Goal: Information Seeking & Learning: Compare options

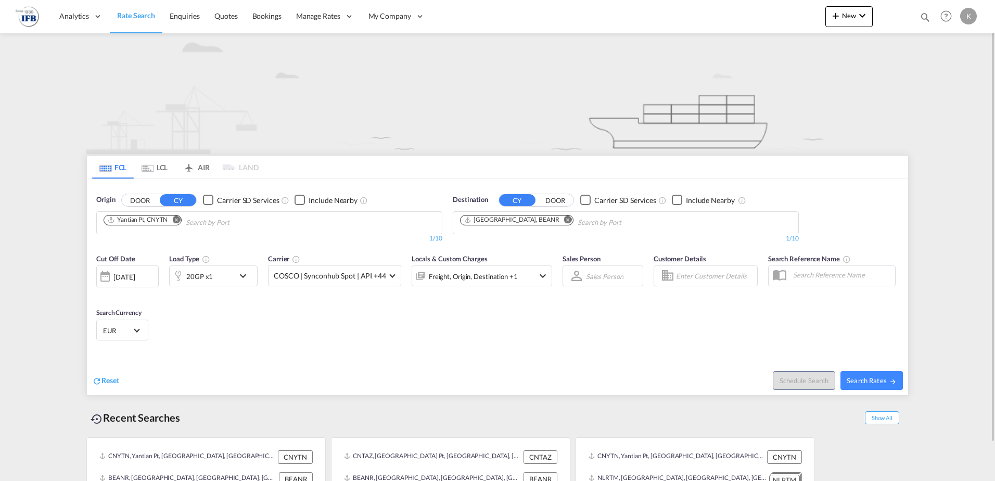
click at [159, 167] on md-tab-item "LCL" at bounding box center [155, 167] width 42 height 23
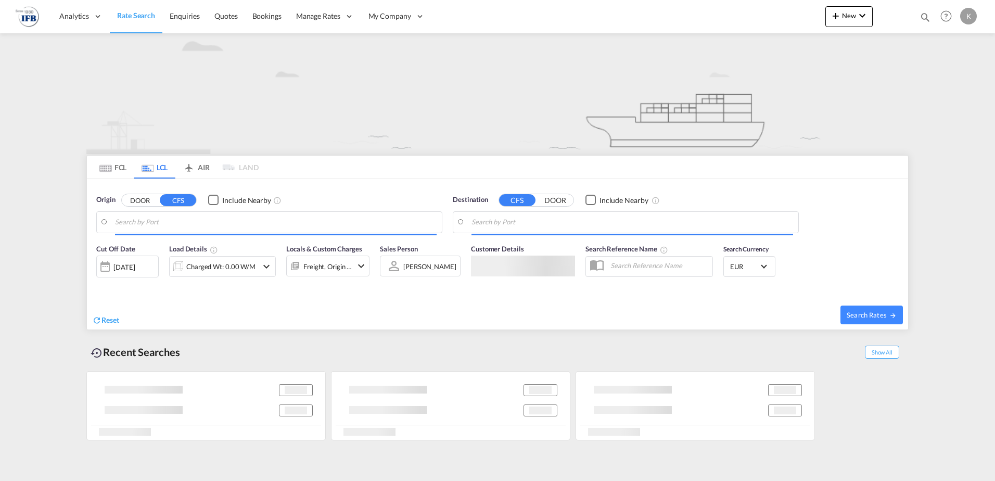
type input "Yantian, GD, CNYTN"
type input "[GEOGRAPHIC_DATA], BEANR"
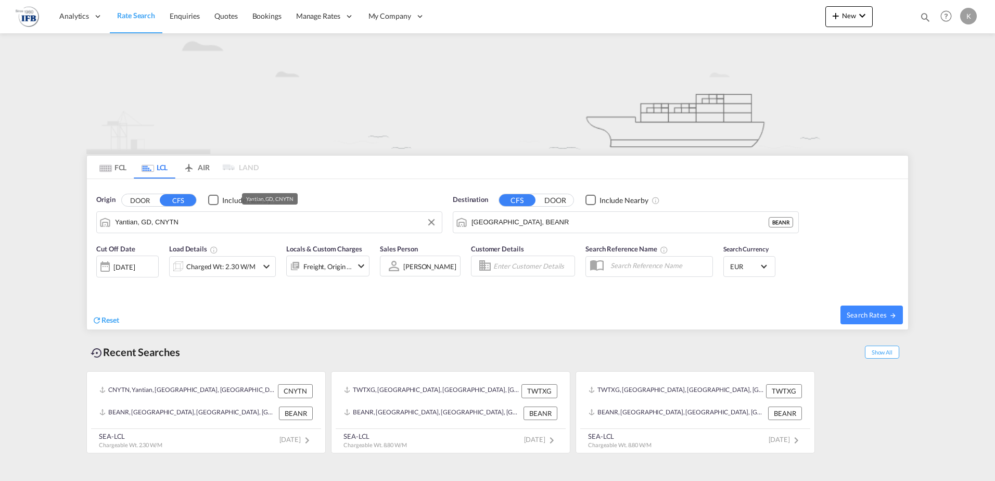
click at [199, 221] on input "Yantian, GD, CNYTN" at bounding box center [276, 222] width 322 height 16
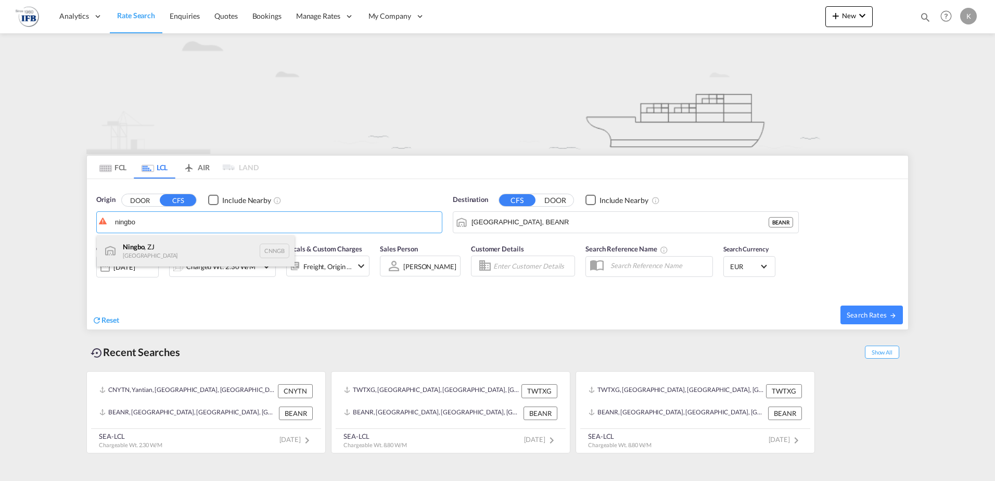
click at [138, 248] on div "Ningbo , ZJ China CNNGB" at bounding box center [196, 250] width 198 height 31
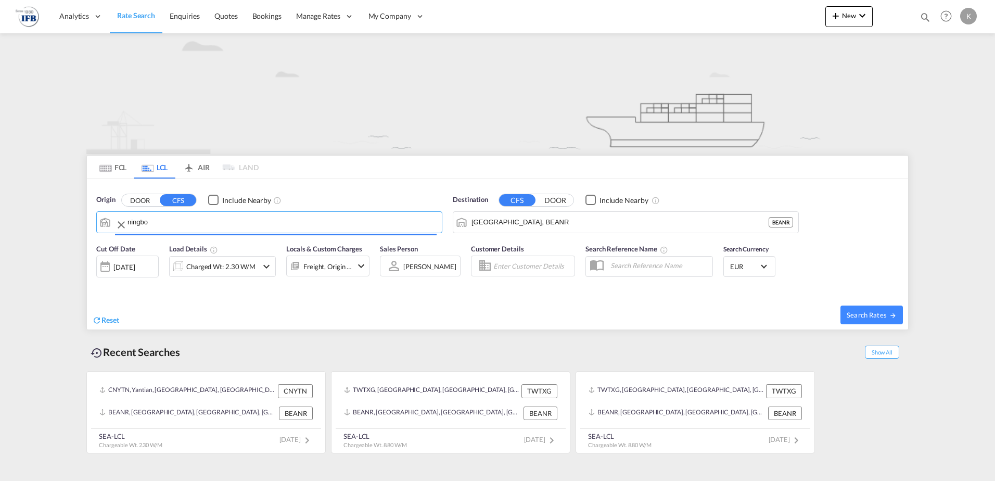
type input "Ningbo, ZJ, CNNGB"
click at [208, 267] on div "Charged Wt: 2.30 W/M" at bounding box center [220, 266] width 69 height 15
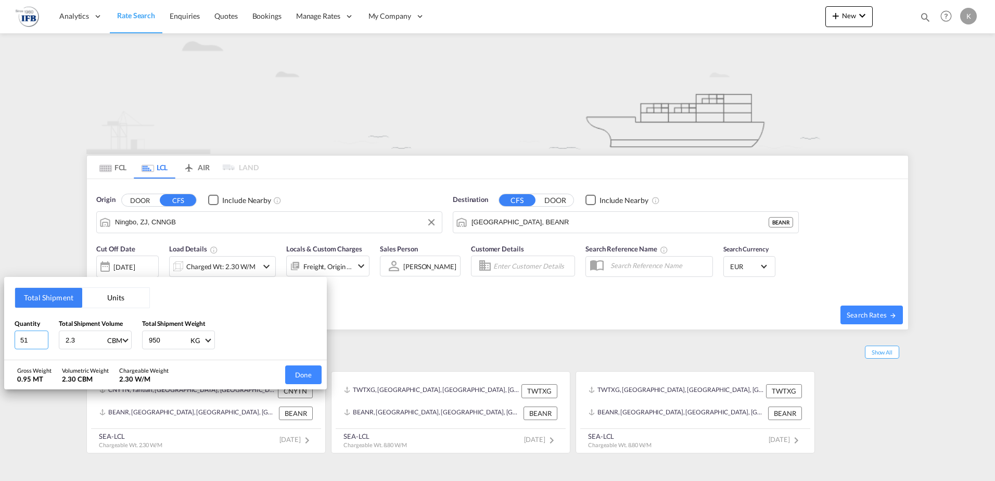
drag, startPoint x: 35, startPoint y: 338, endPoint x: 0, endPoint y: 330, distance: 36.1
click at [0, 341] on html "Analytics Reports Dashboard Rate Search Enquiries Quotes" at bounding box center [497, 240] width 995 height 481
type input "4"
type input "7"
type input "7.9"
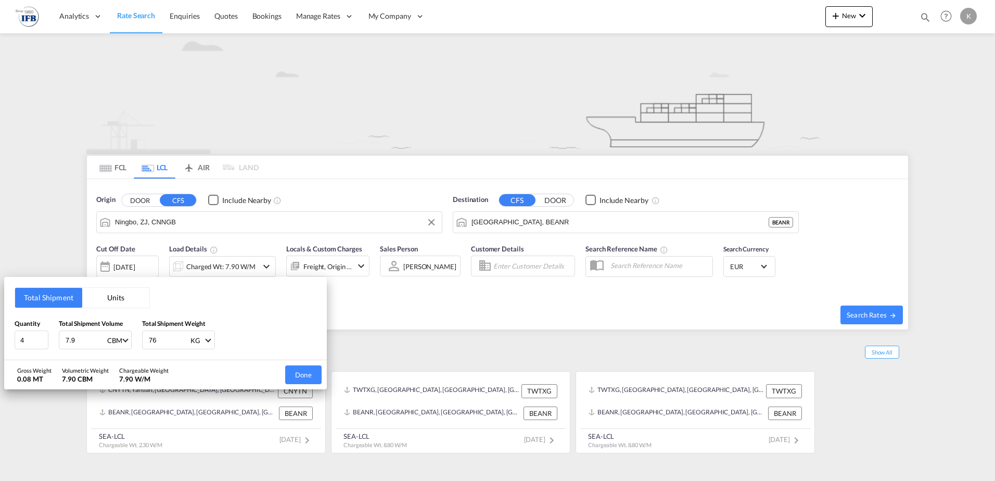
type input "769"
click at [294, 371] on button "Done" at bounding box center [303, 374] width 36 height 19
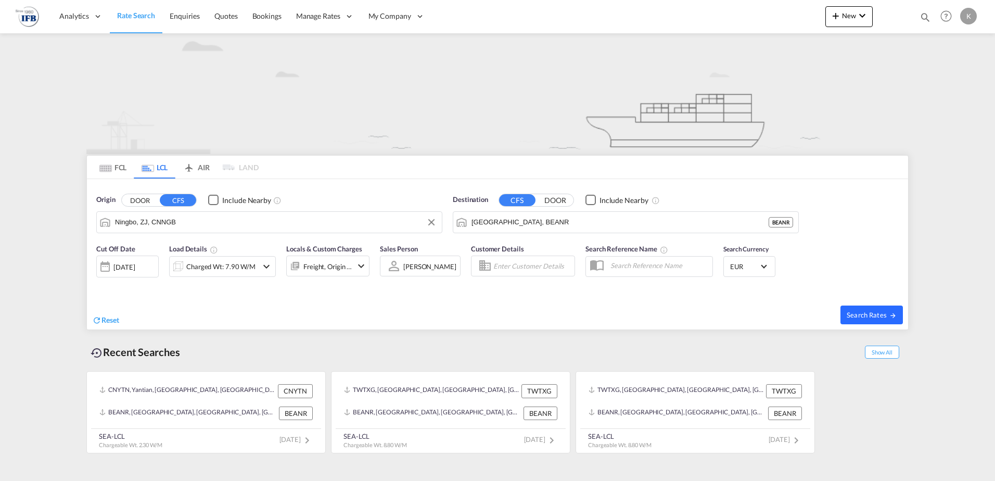
click at [784, 312] on span "Search Rates" at bounding box center [872, 315] width 50 height 8
type input "CNNGB to BEANR / [DATE]"
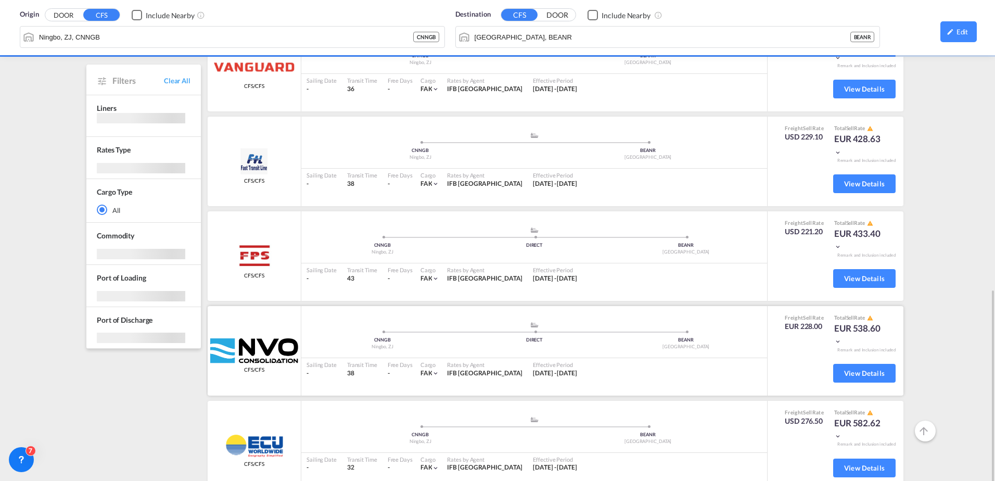
scroll to position [312, 0]
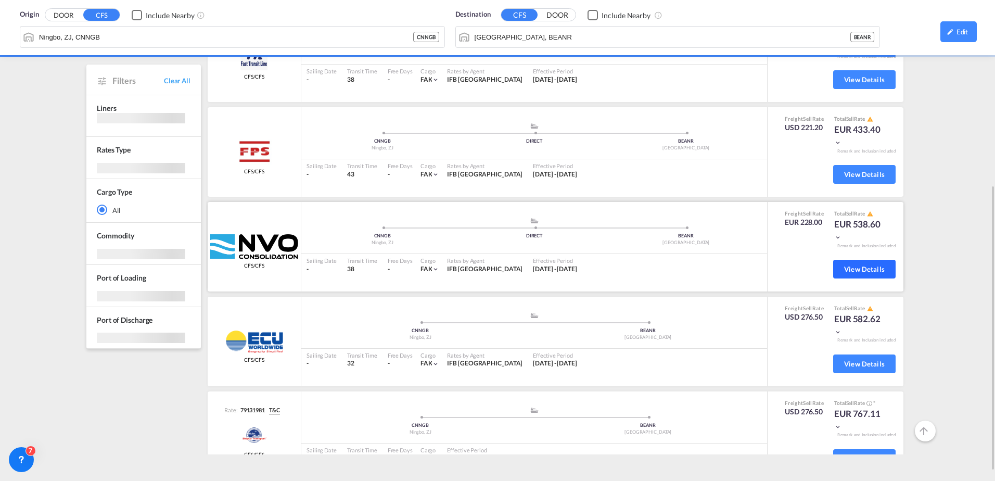
click at [784, 271] on span "View Details" at bounding box center [864, 269] width 41 height 8
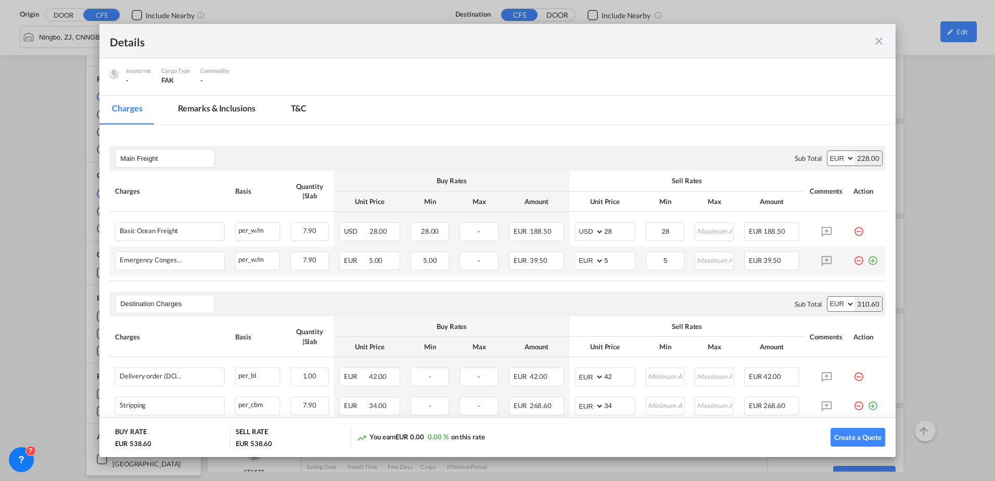
scroll to position [156, 0]
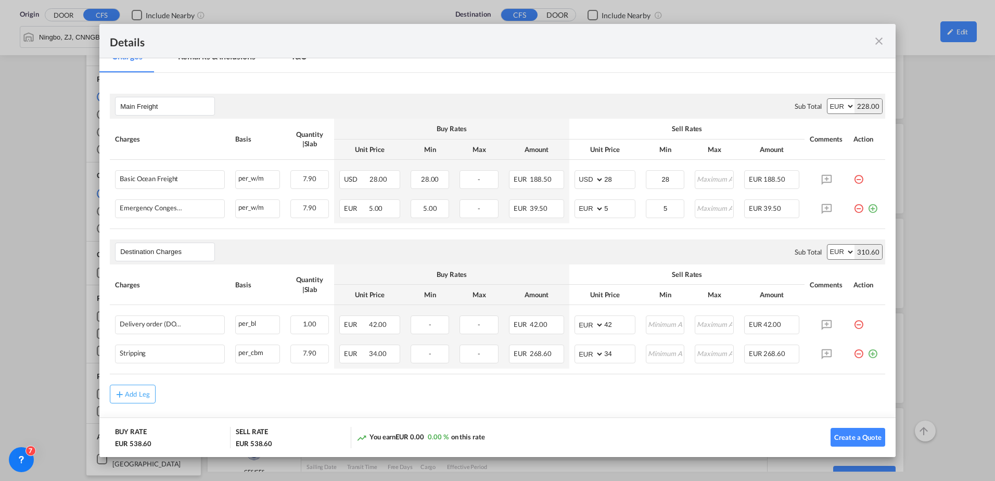
click at [784, 37] on md-icon "icon-close fg-AAA8AD m-0 cursor" at bounding box center [879, 41] width 12 height 12
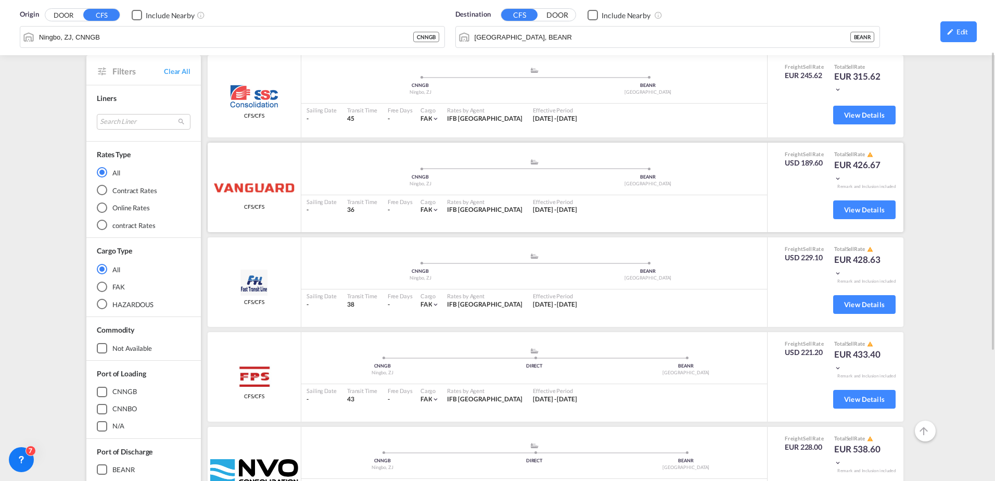
scroll to position [30, 0]
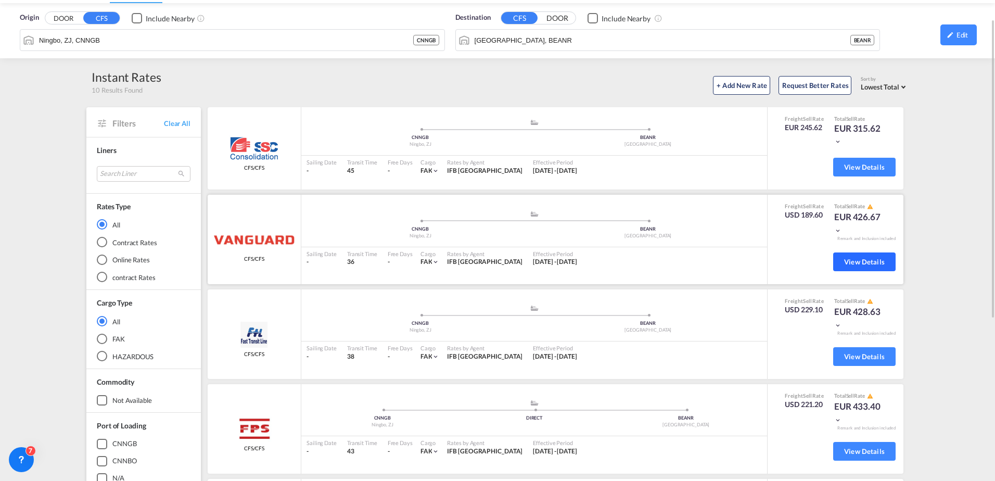
click at [784, 256] on button "View Details" at bounding box center [864, 261] width 62 height 19
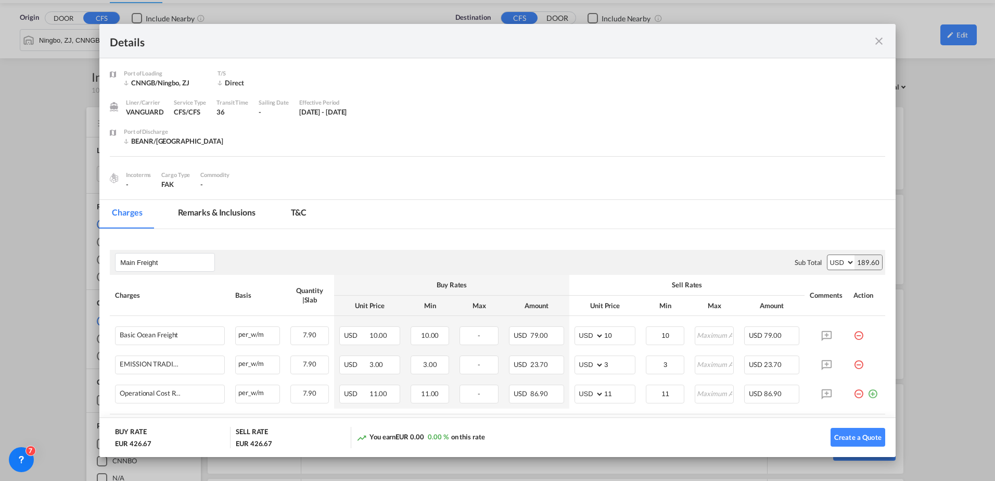
scroll to position [52, 0]
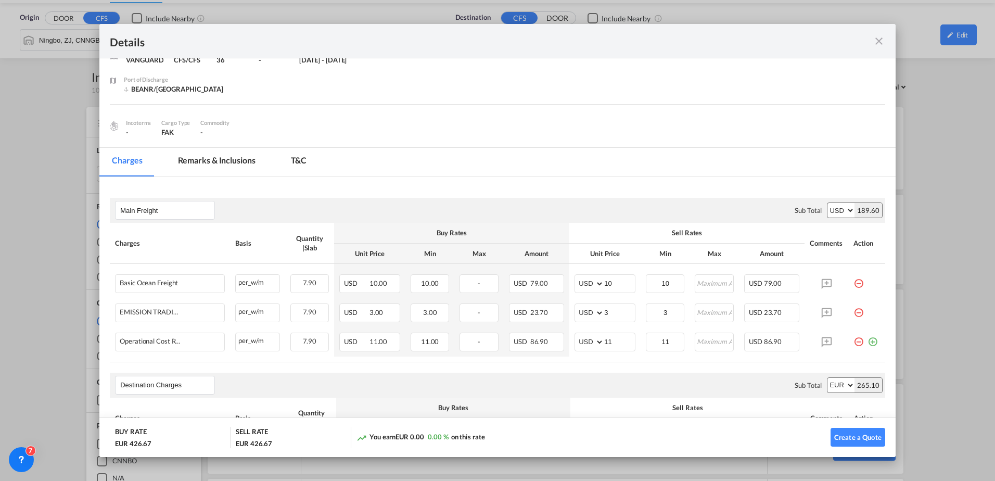
click at [784, 44] on md-icon "icon-close fg-AAA8AD m-0 cursor" at bounding box center [879, 41] width 12 height 12
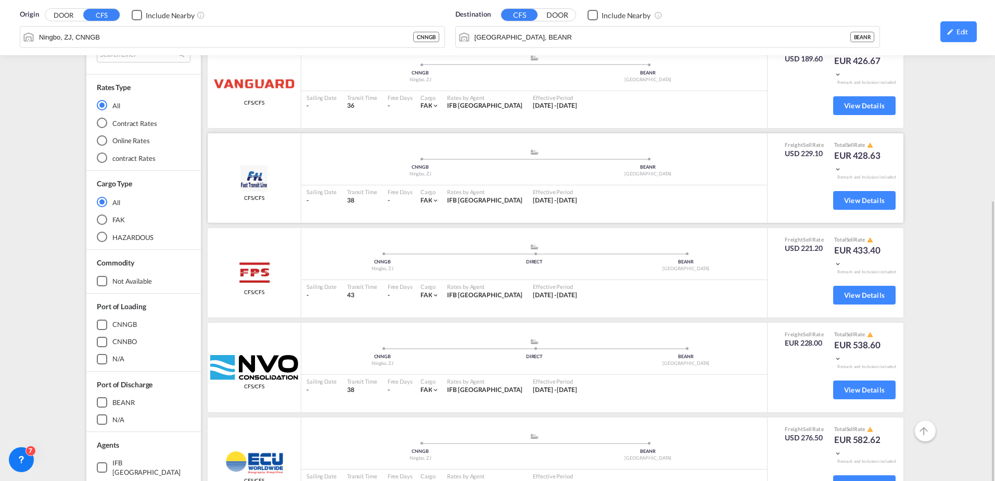
scroll to position [238, 0]
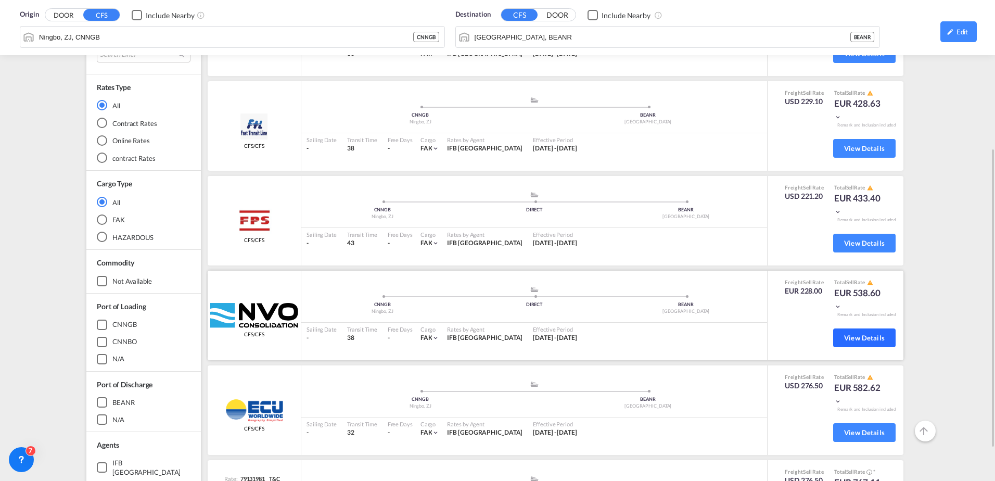
click at [784, 337] on span "View Details" at bounding box center [864, 338] width 41 height 8
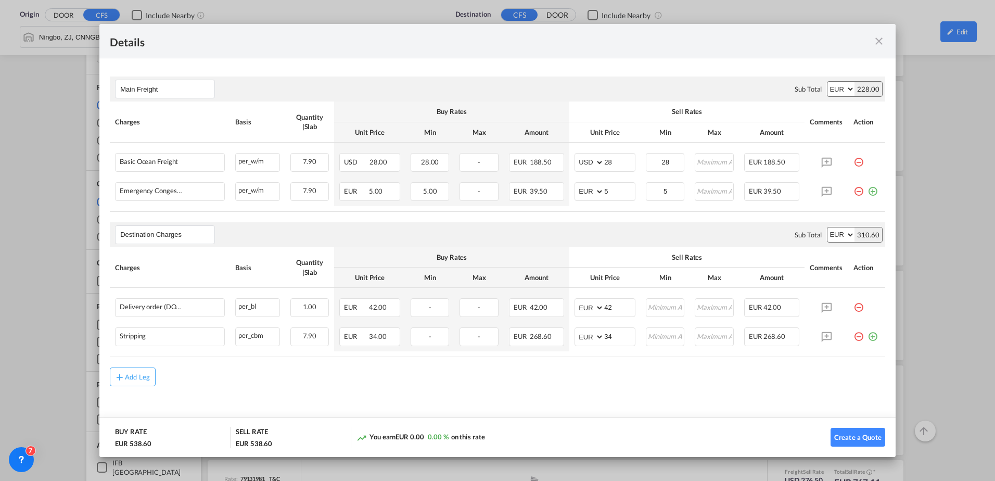
scroll to position [0, 0]
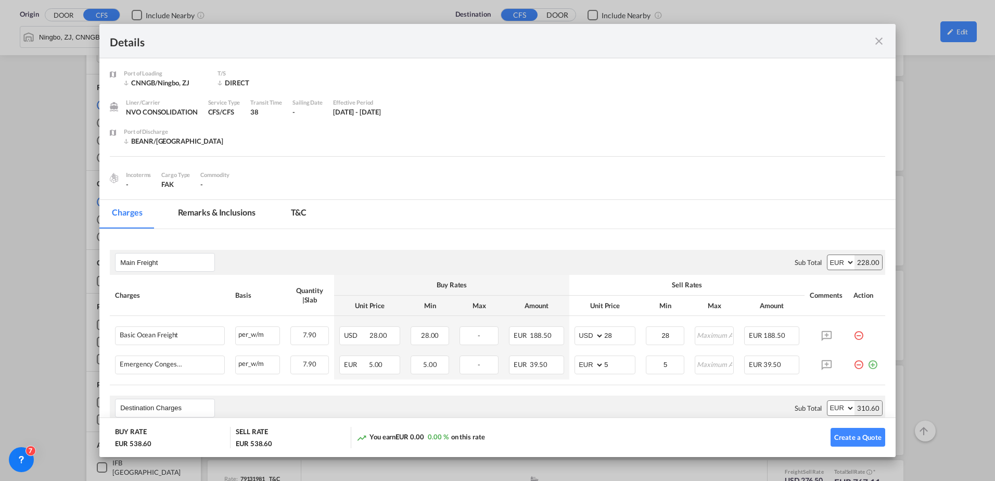
click at [784, 37] on md-icon "icon-close fg-AAA8AD m-0 cursor" at bounding box center [879, 41] width 12 height 12
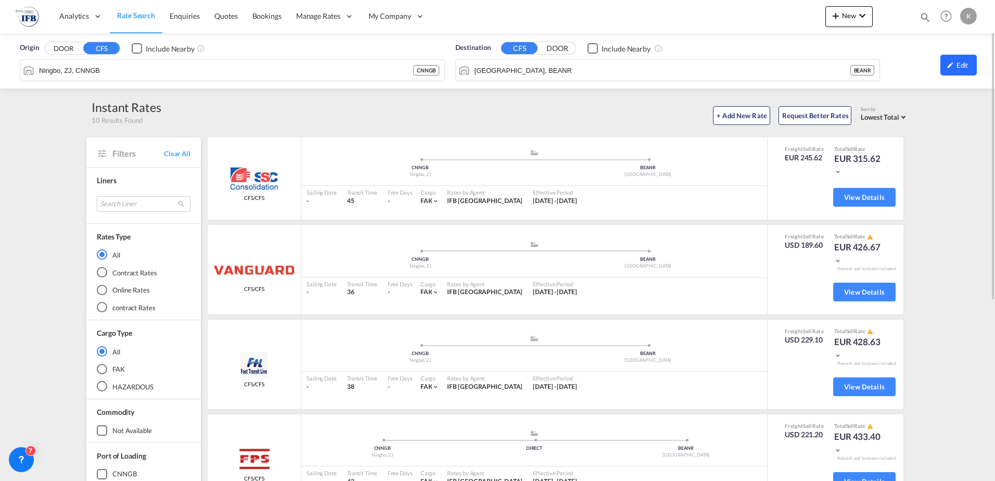
click at [784, 61] on div "Edit" at bounding box center [958, 65] width 36 height 21
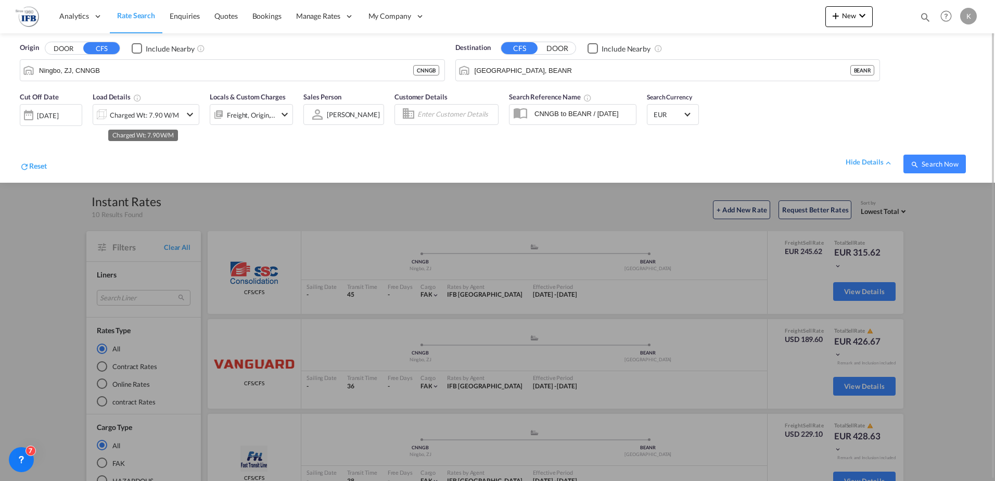
click at [130, 107] on div "Charged Wt: 7.90 W/M" at bounding box center [137, 114] width 88 height 21
